Goal: Use online tool/utility: Utilize a website feature to perform a specific function

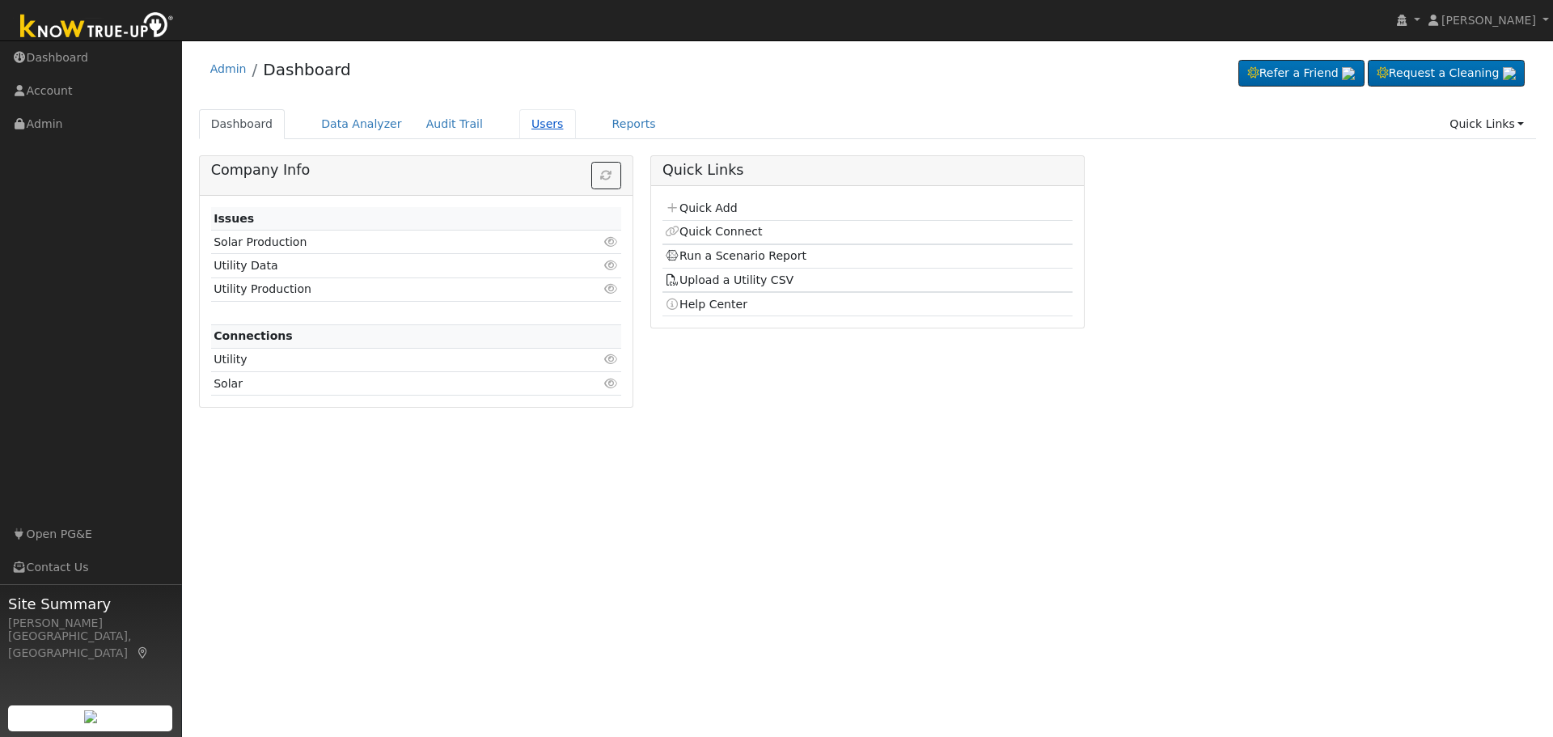
click at [523, 125] on link "Users" at bounding box center [547, 124] width 57 height 30
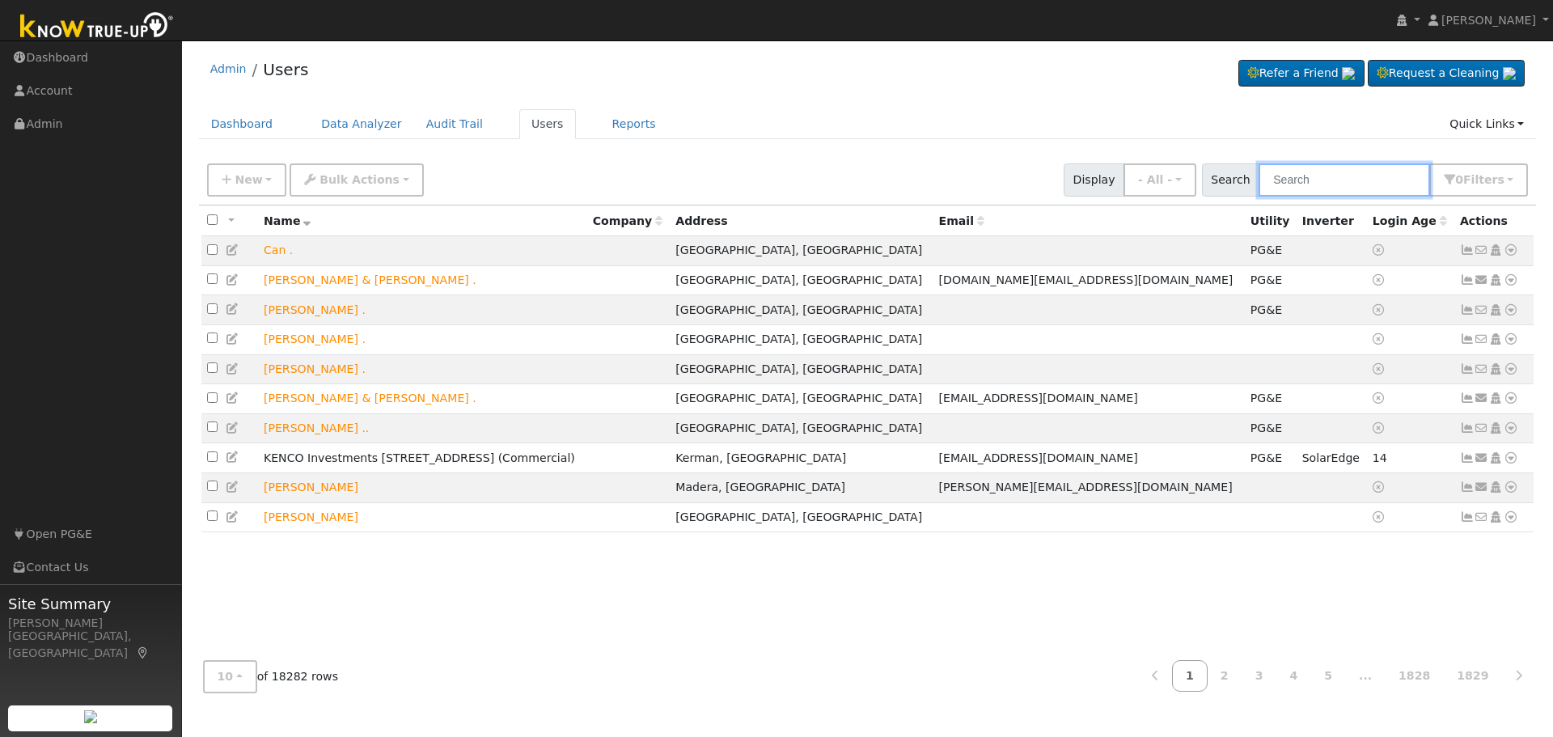
click at [1335, 184] on input "text" at bounding box center [1345, 179] width 172 height 33
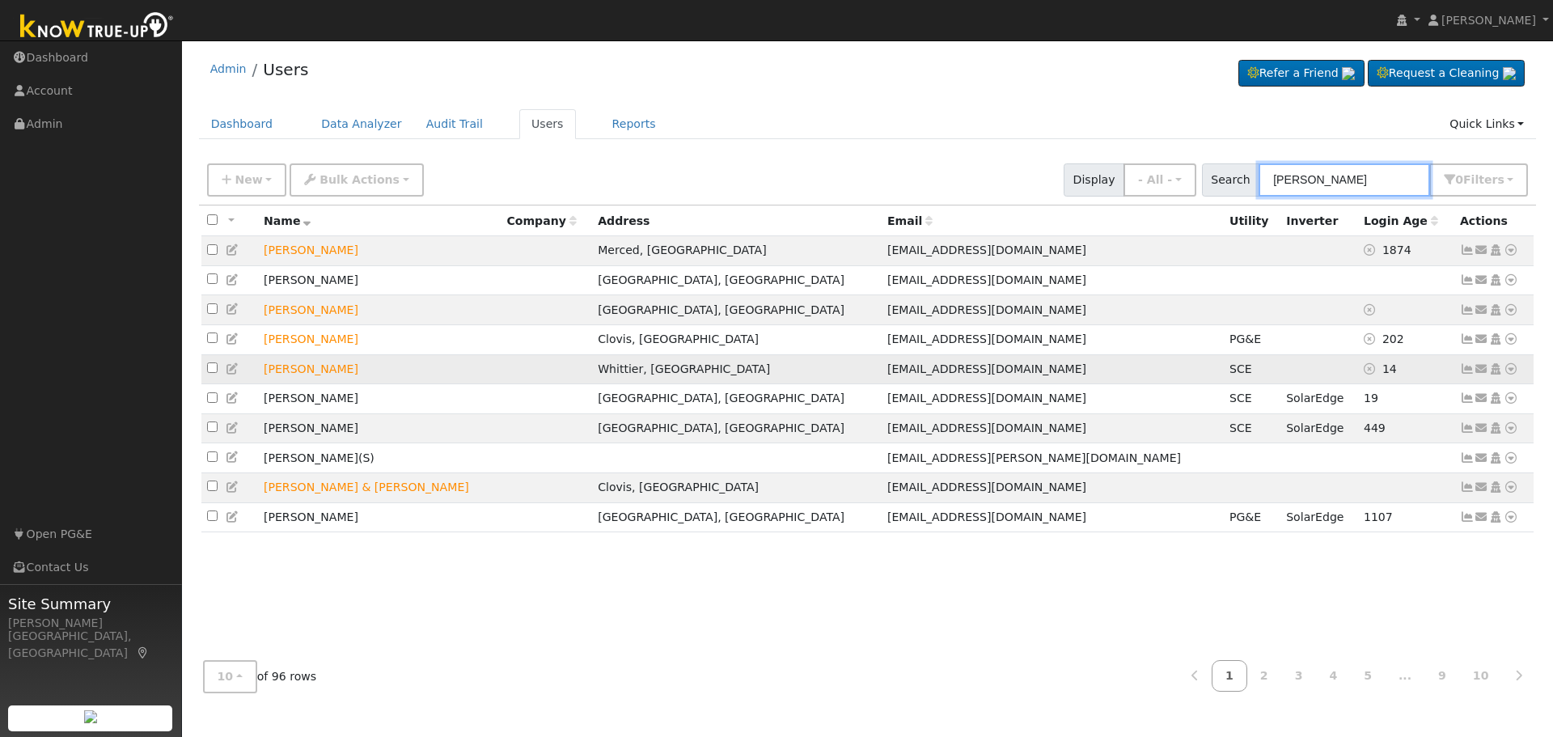
type input "matthew"
click at [1515, 373] on icon at bounding box center [1511, 368] width 15 height 11
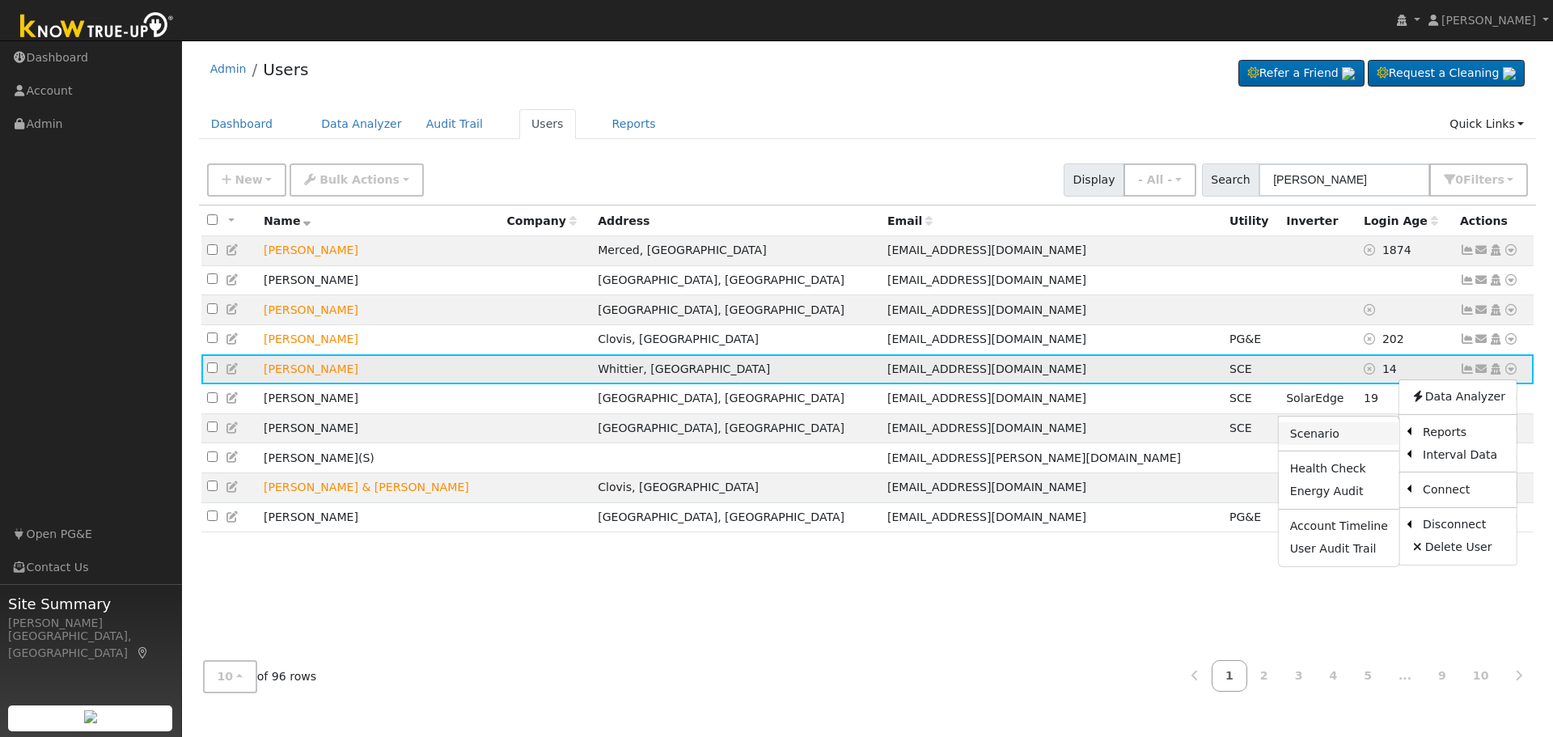
click at [1360, 439] on link "Scenario" at bounding box center [1339, 433] width 121 height 23
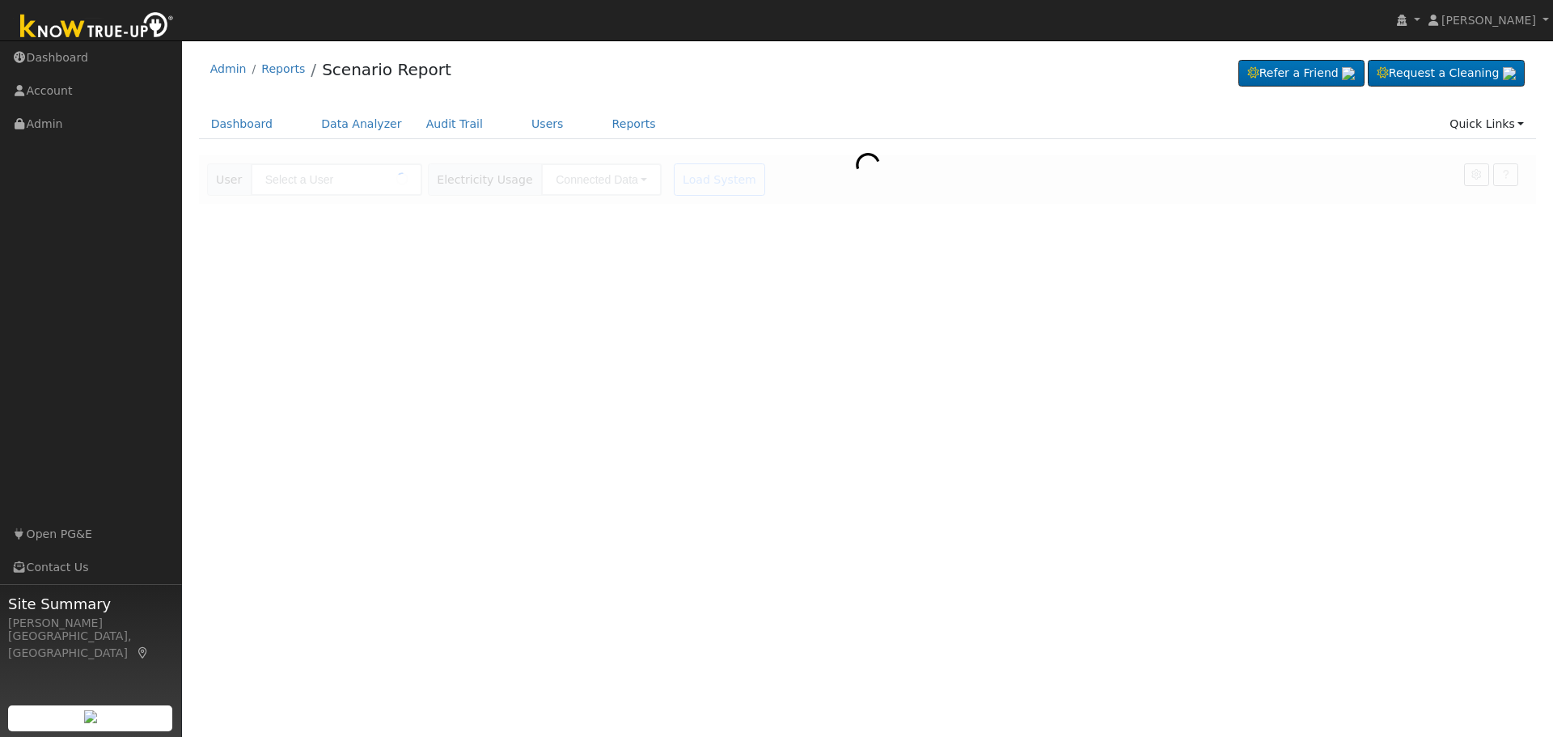
type input "[PERSON_NAME]"
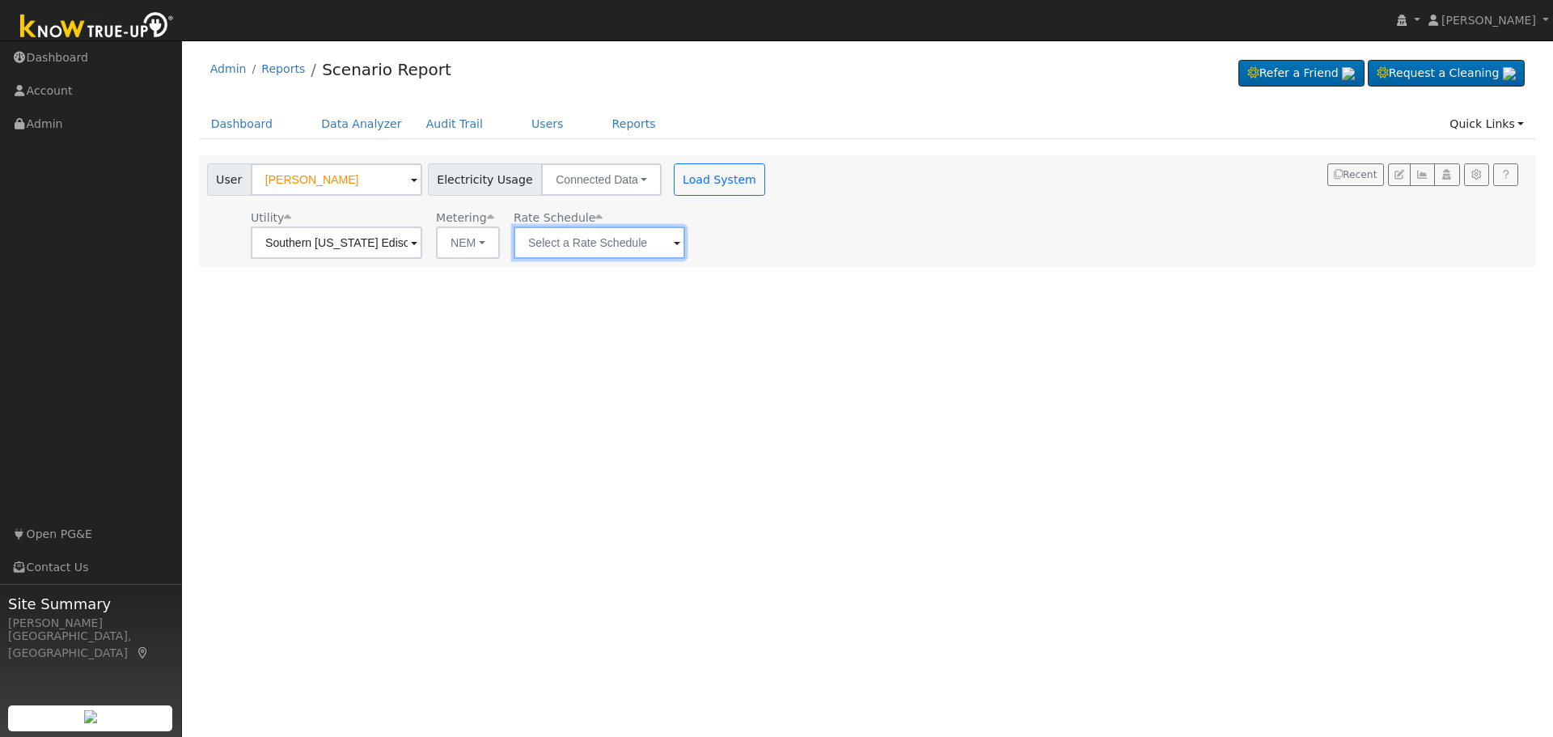
click at [657, 248] on input "text" at bounding box center [600, 243] width 172 height 32
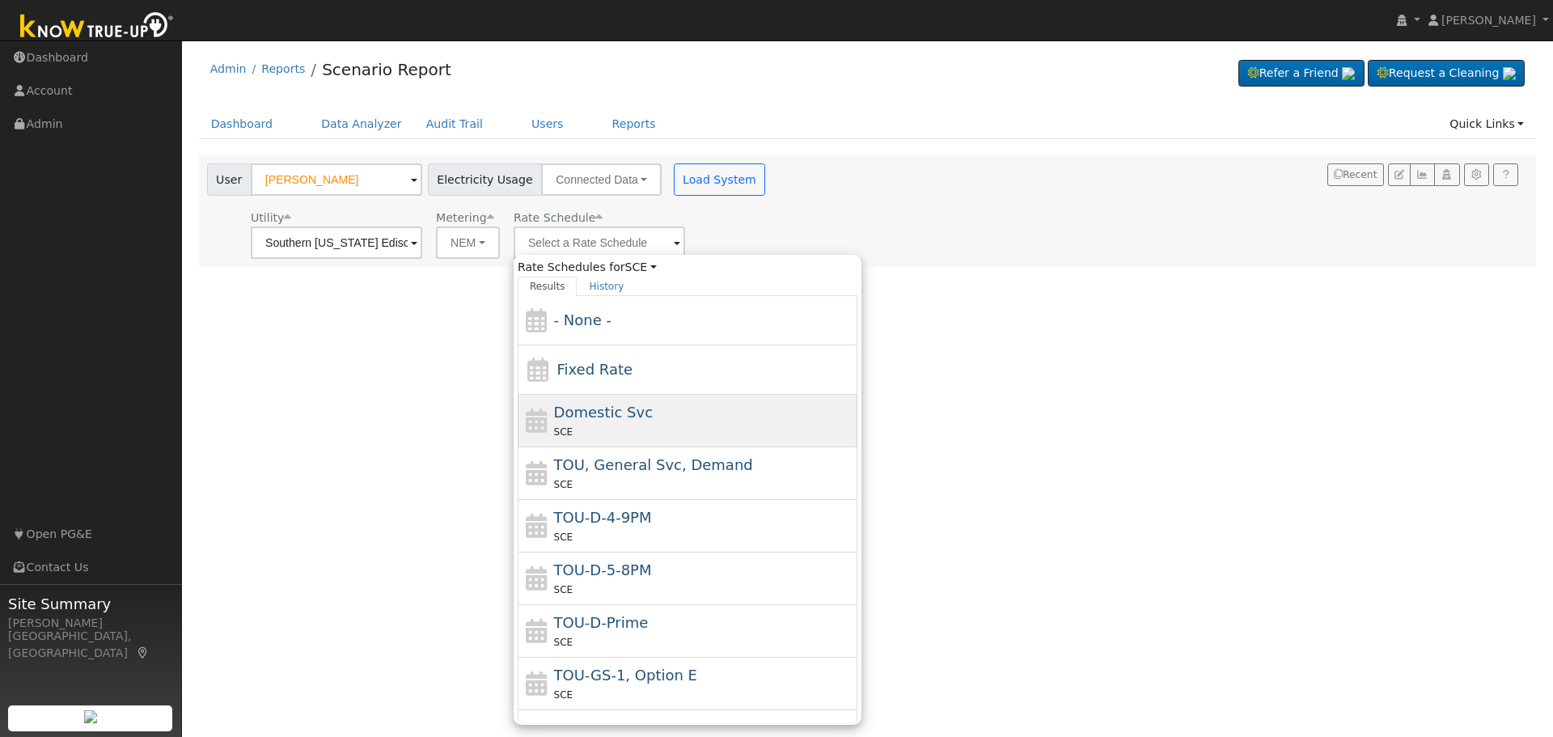
click at [634, 419] on span "Domestic Svc" at bounding box center [604, 412] width 100 height 17
type input "Domestic Svc"
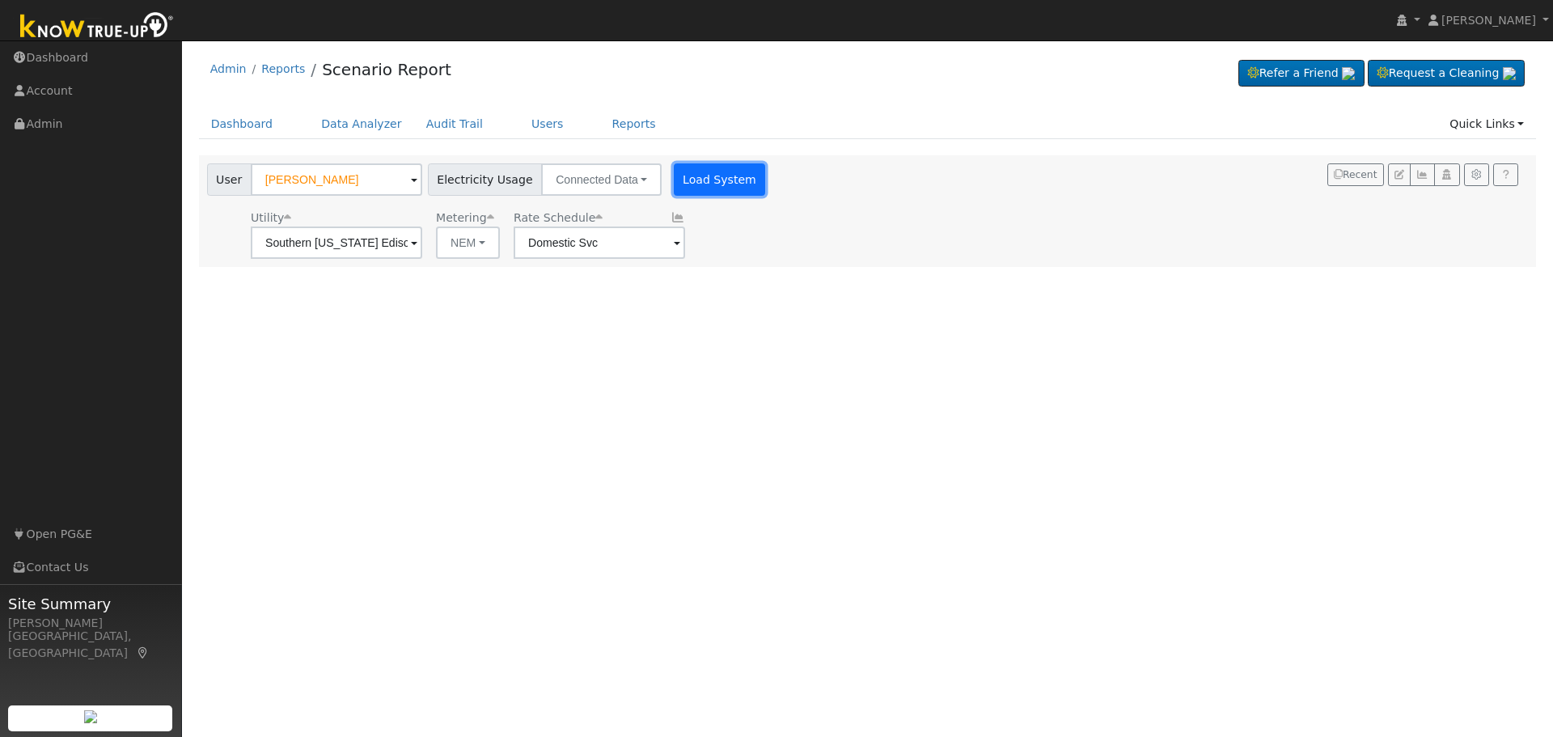
click at [698, 184] on button "Load System" at bounding box center [720, 179] width 92 height 32
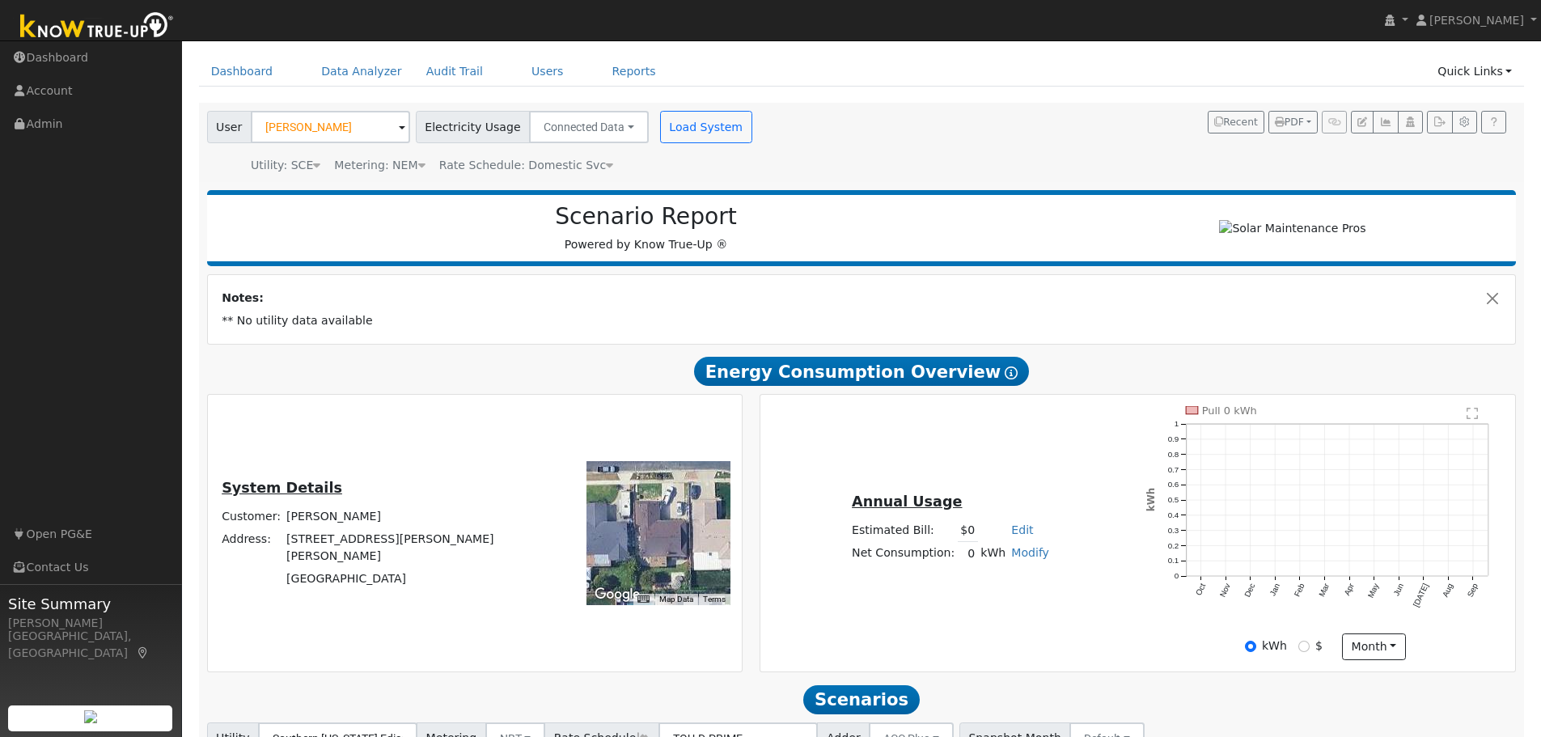
scroll to position [81, 0]
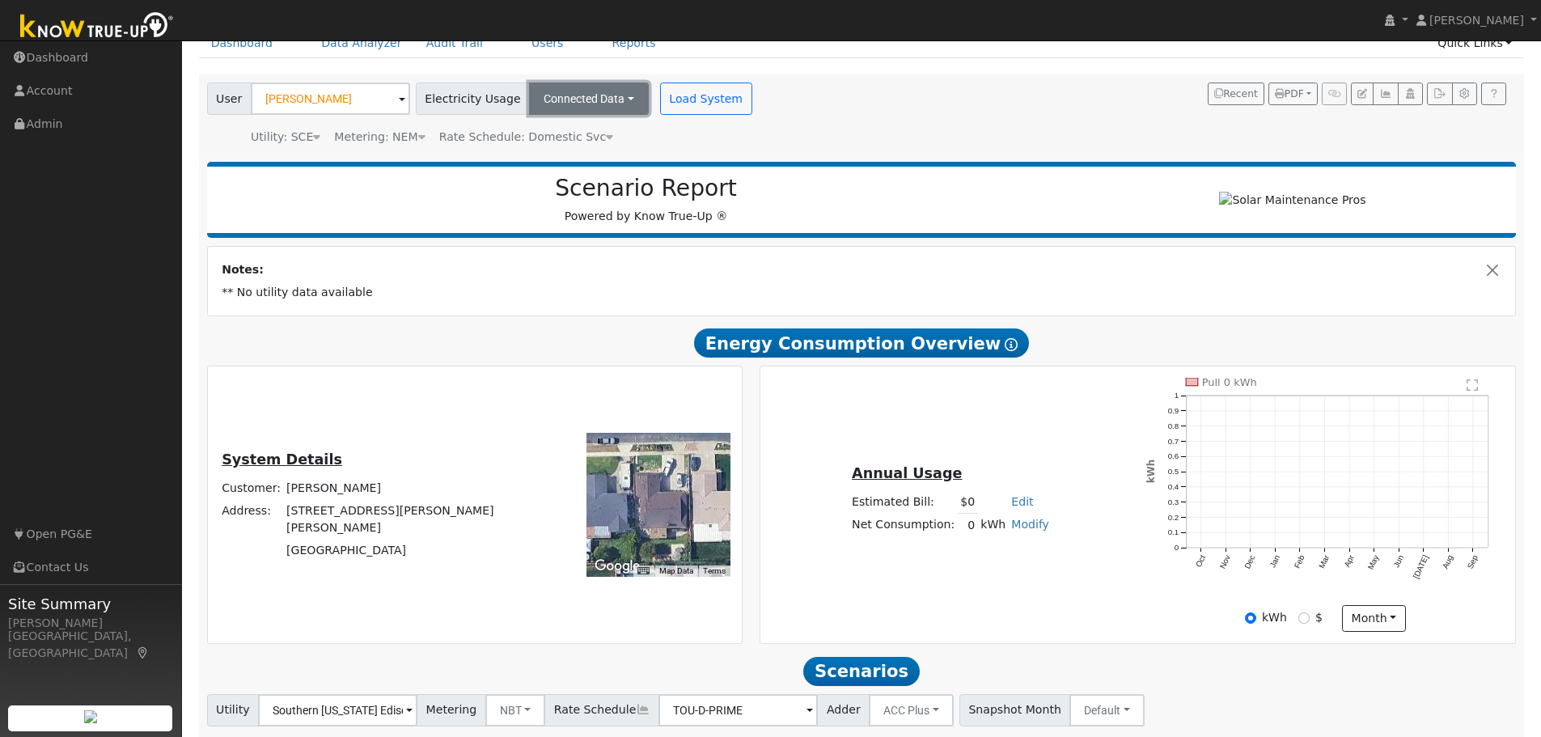
click at [603, 100] on button "Connected Data" at bounding box center [589, 99] width 120 height 32
click at [572, 156] on link "Estimated Data" at bounding box center [589, 157] width 115 height 23
click at [795, 102] on input "0" at bounding box center [825, 99] width 61 height 32
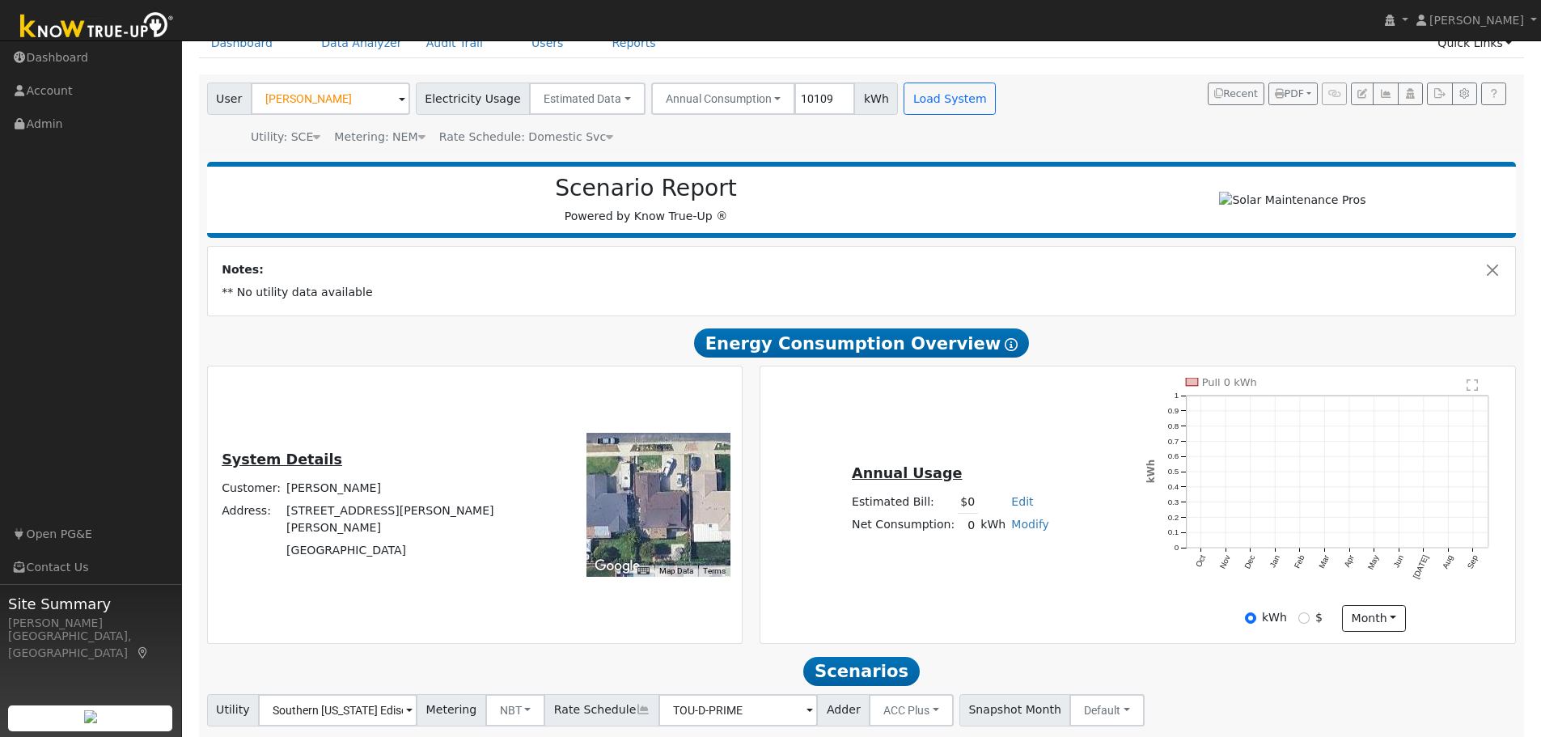
type input "10109"
click at [931, 103] on button "Load System" at bounding box center [950, 99] width 92 height 32
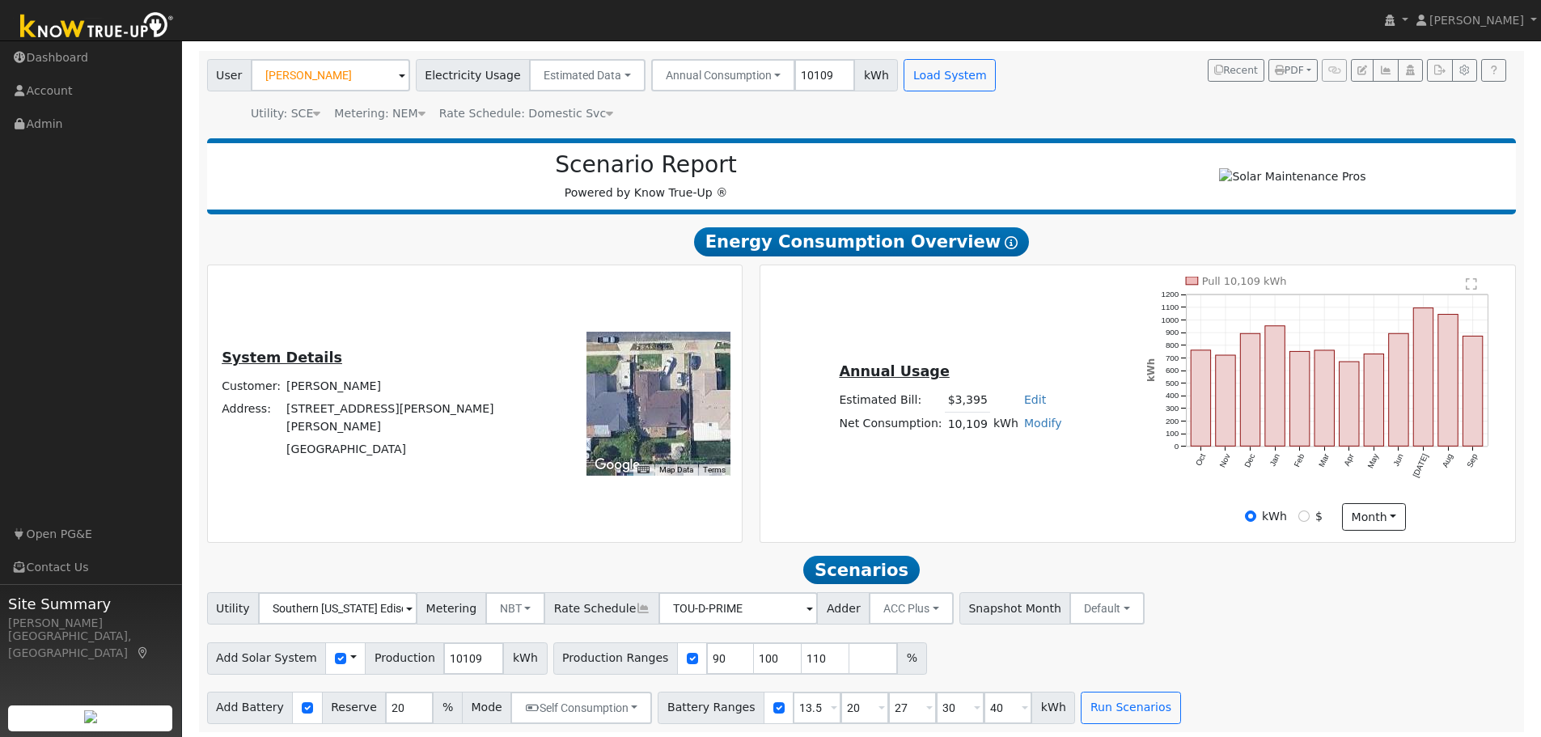
scroll to position [115, 0]
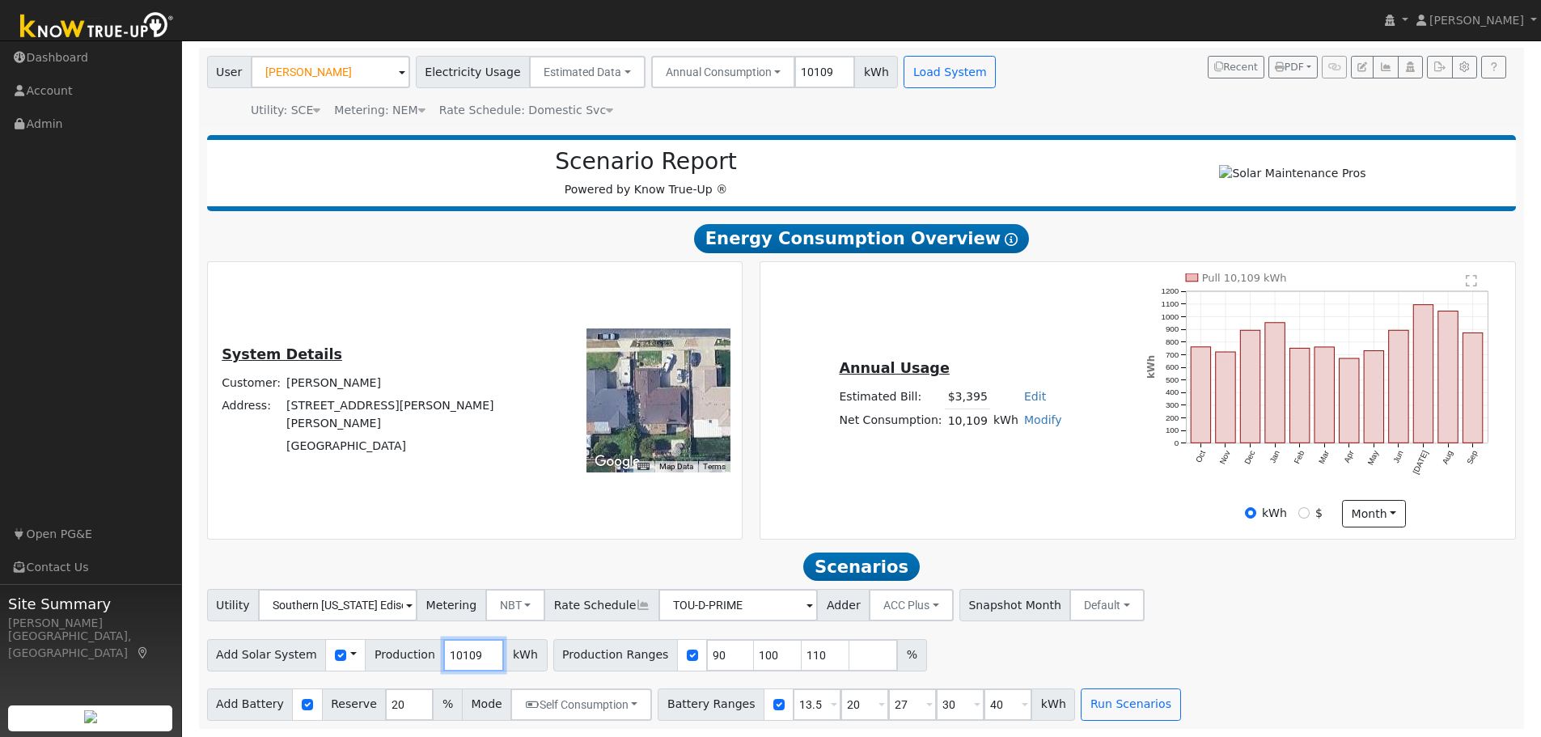
click at [447, 651] on input "10109" at bounding box center [473, 655] width 61 height 32
type input "13500"
click at [687, 652] on input "checkbox" at bounding box center [692, 655] width 11 height 11
checkbox input "false"
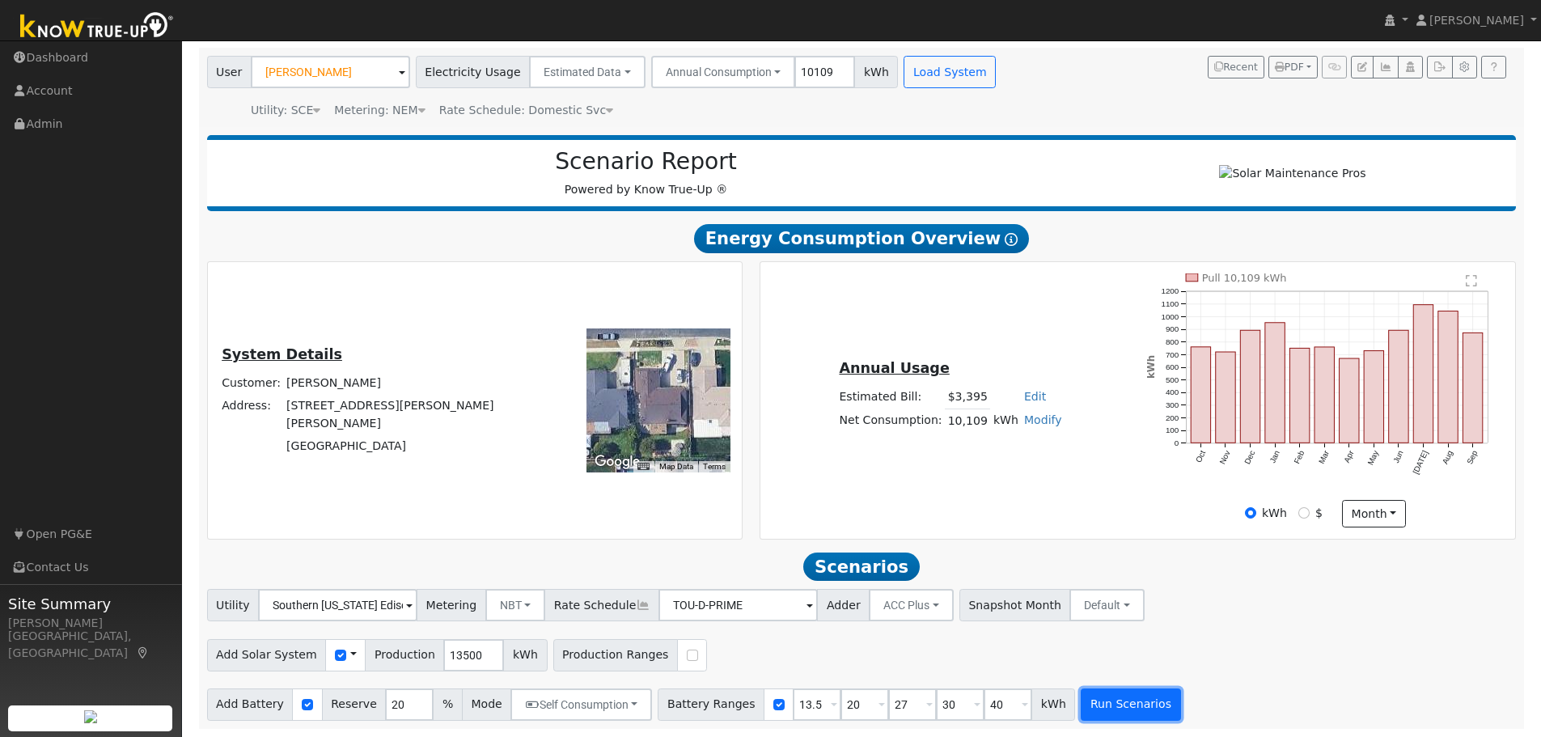
click at [1115, 698] on button "Run Scenarios" at bounding box center [1131, 705] width 100 height 32
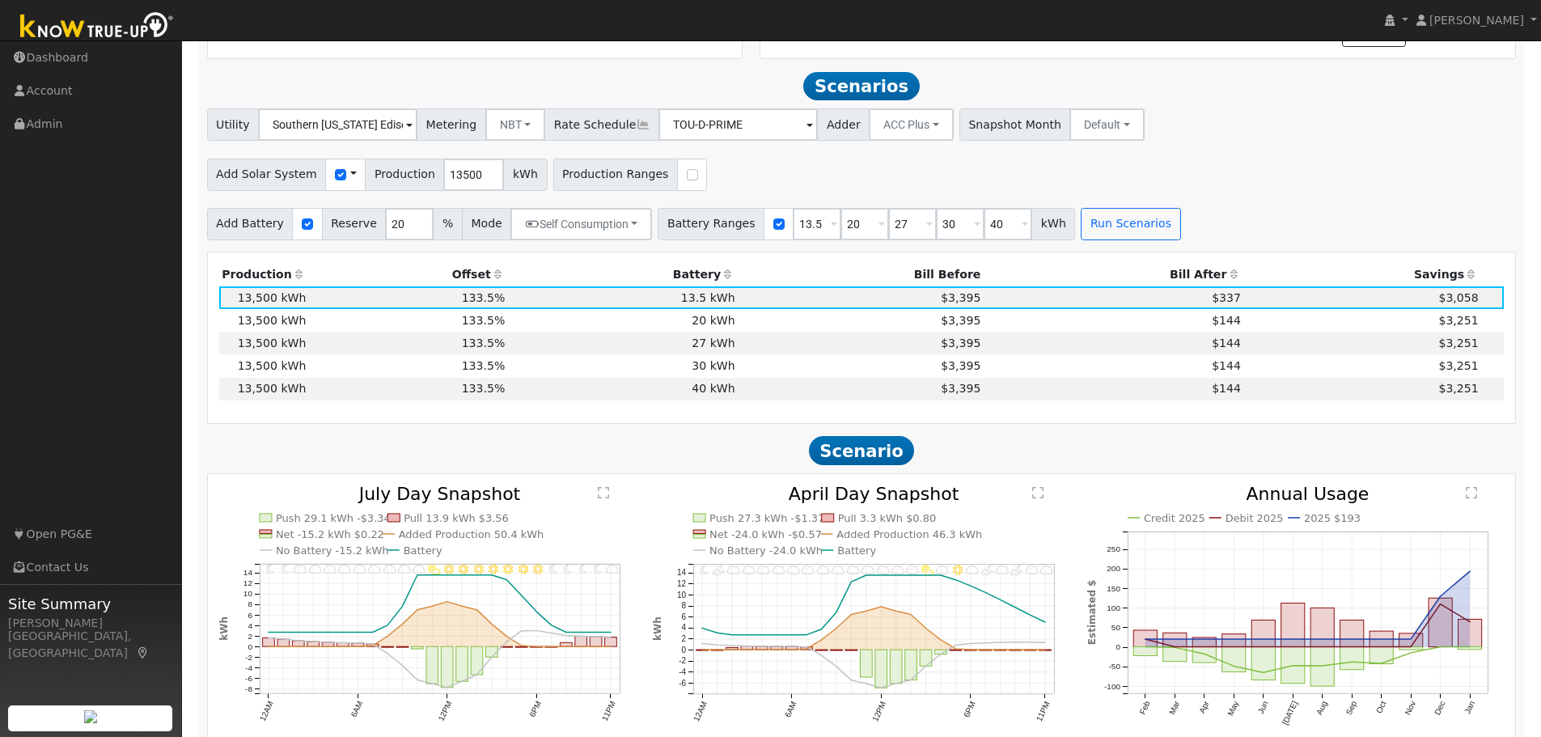
scroll to position [617, 0]
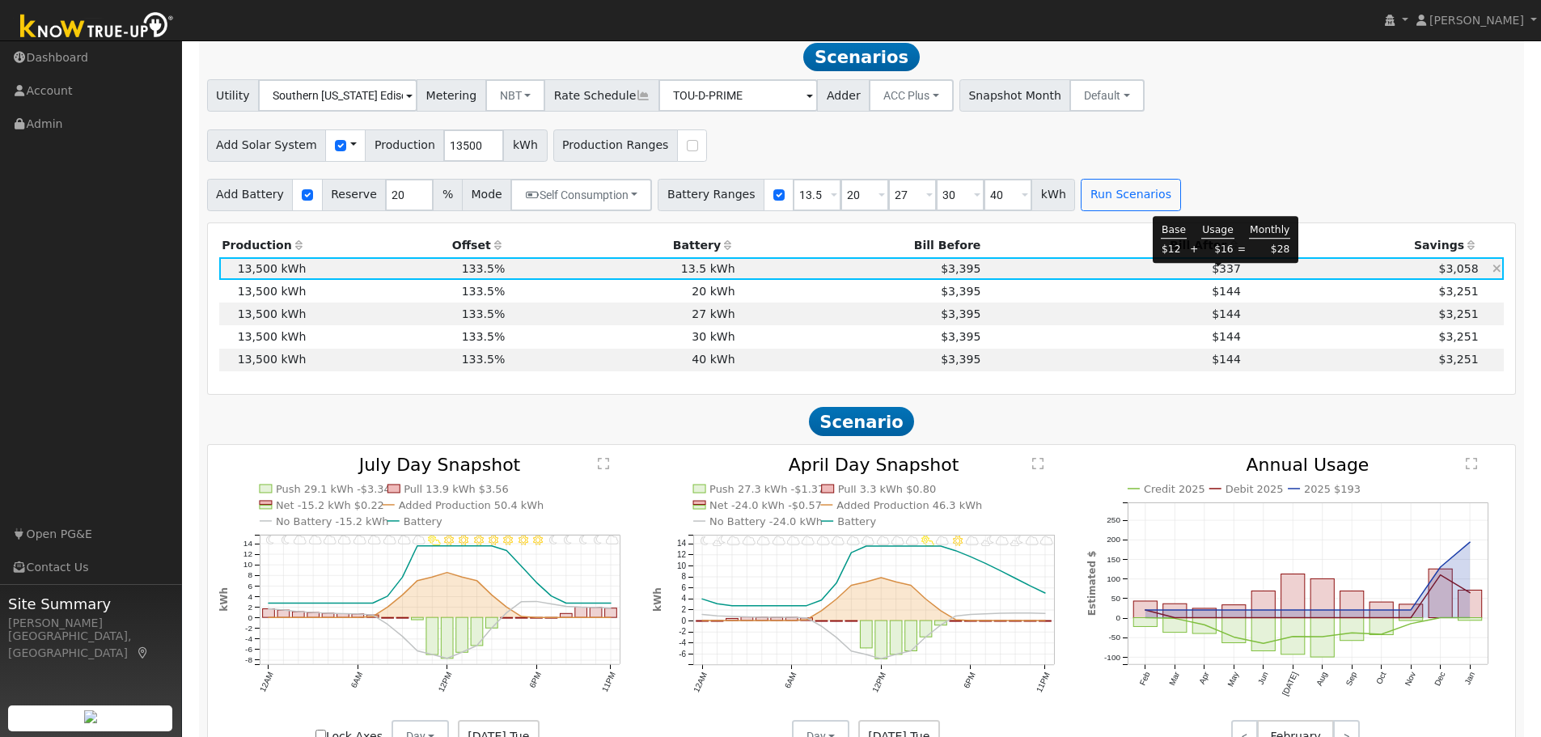
click at [1217, 275] on span "$337" at bounding box center [1226, 268] width 29 height 13
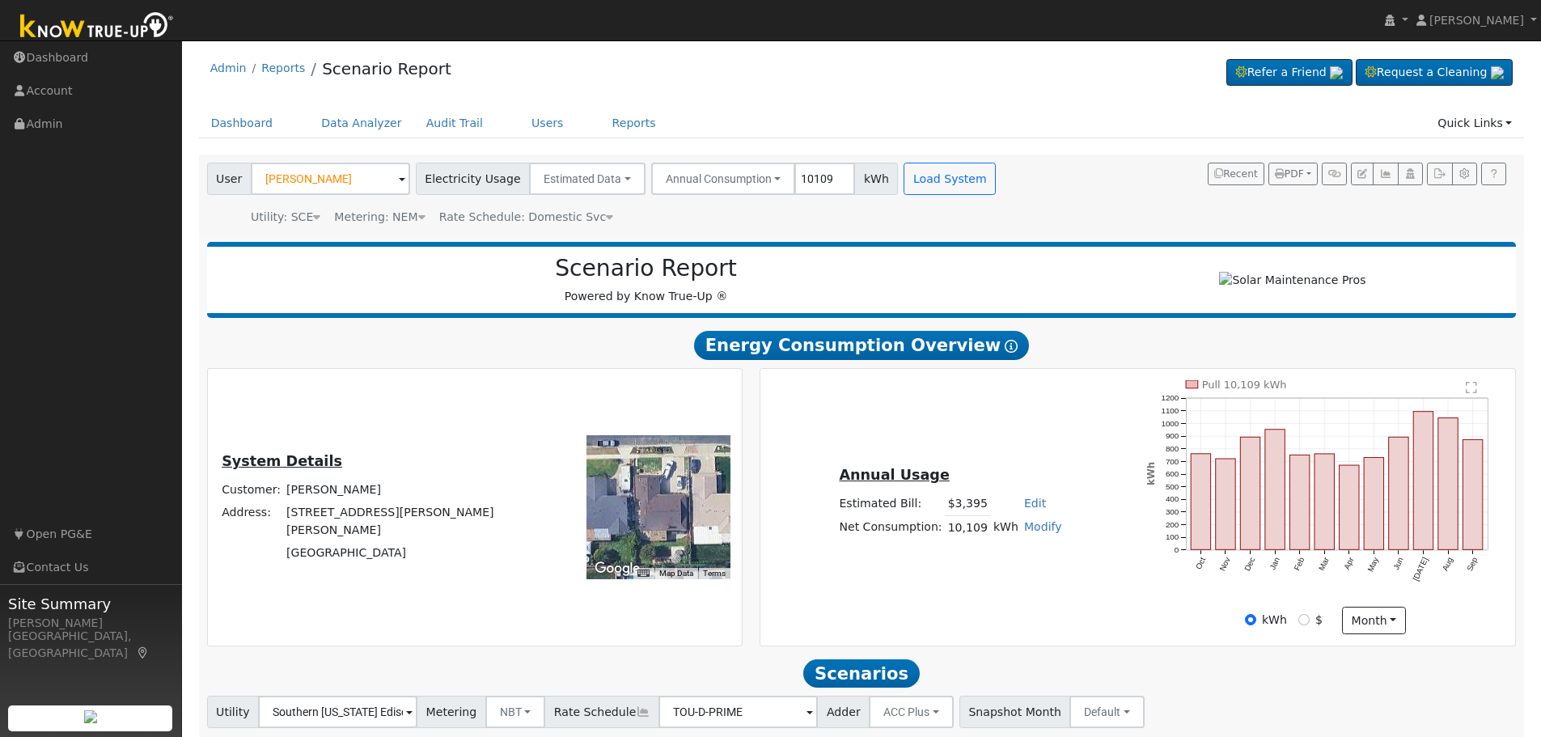
scroll to position [0, 0]
click at [1303, 178] on button "PDF" at bounding box center [1293, 174] width 49 height 23
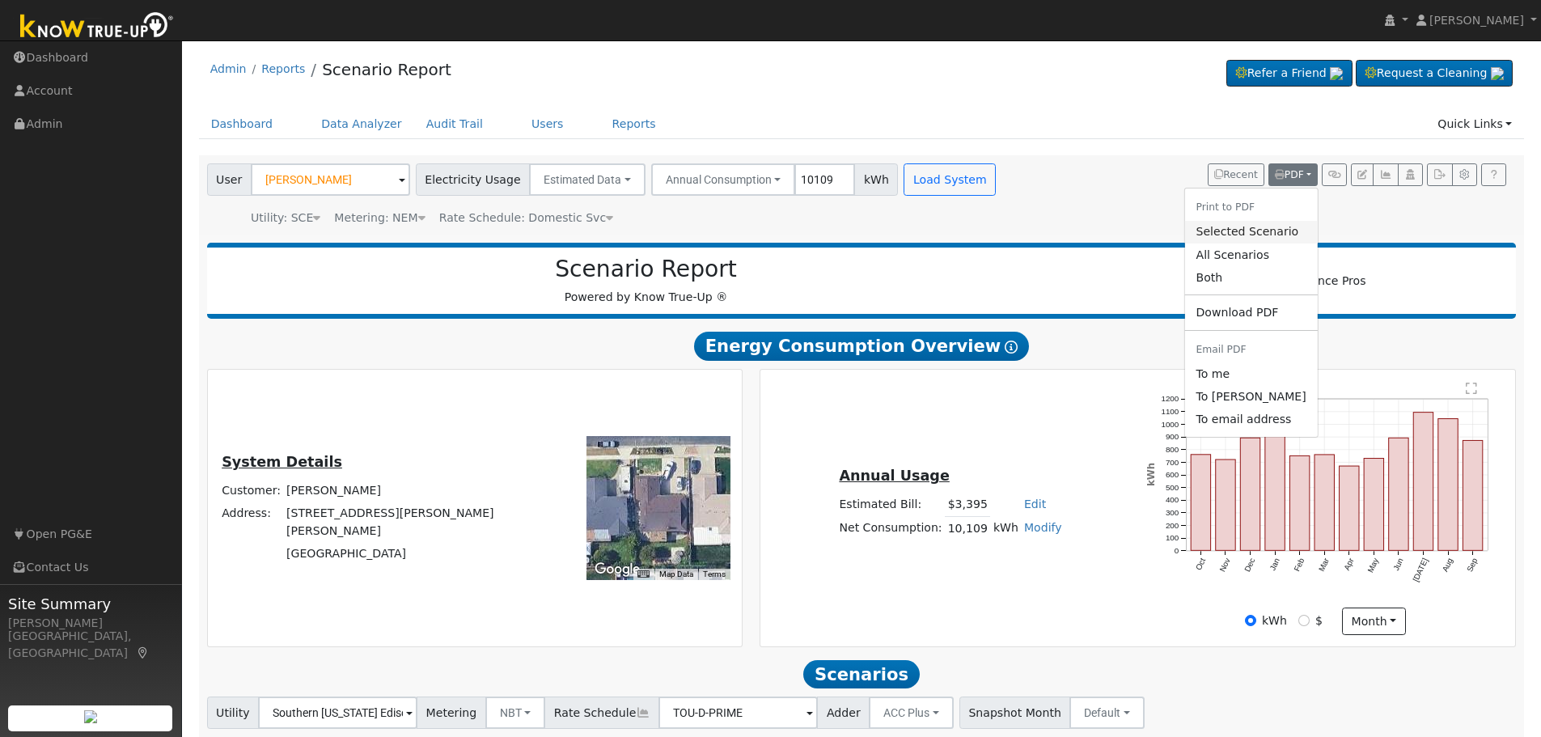
click at [1234, 231] on link "Selected Scenario" at bounding box center [1251, 232] width 133 height 23
